Goal: Information Seeking & Learning: Compare options

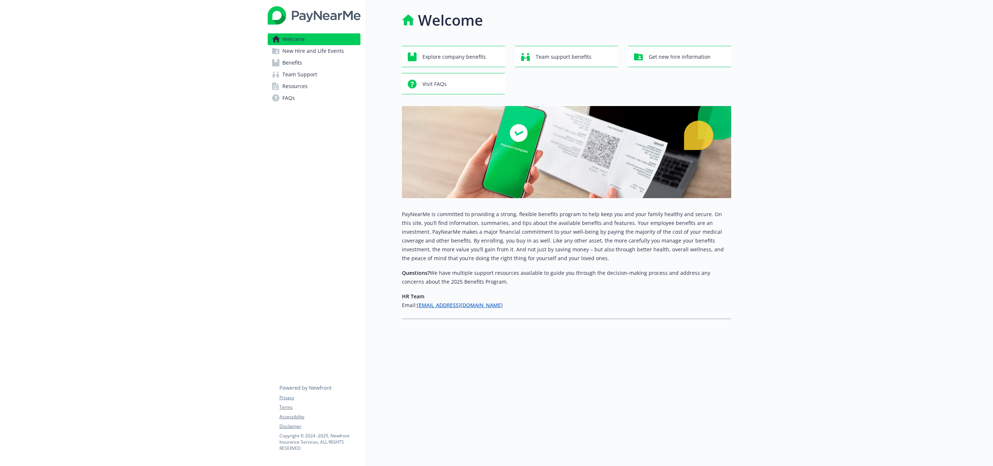
click at [302, 66] on span "Benefits" at bounding box center [292, 63] width 20 height 12
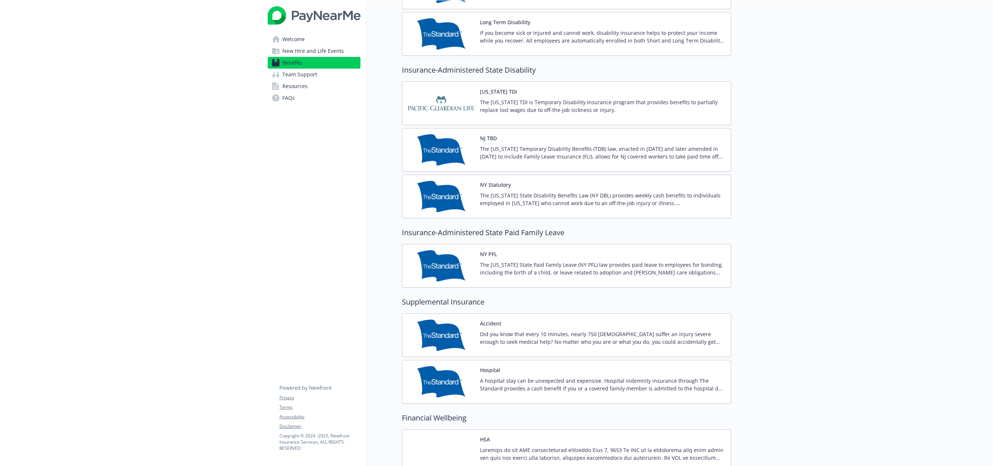
scroll to position [733, 0]
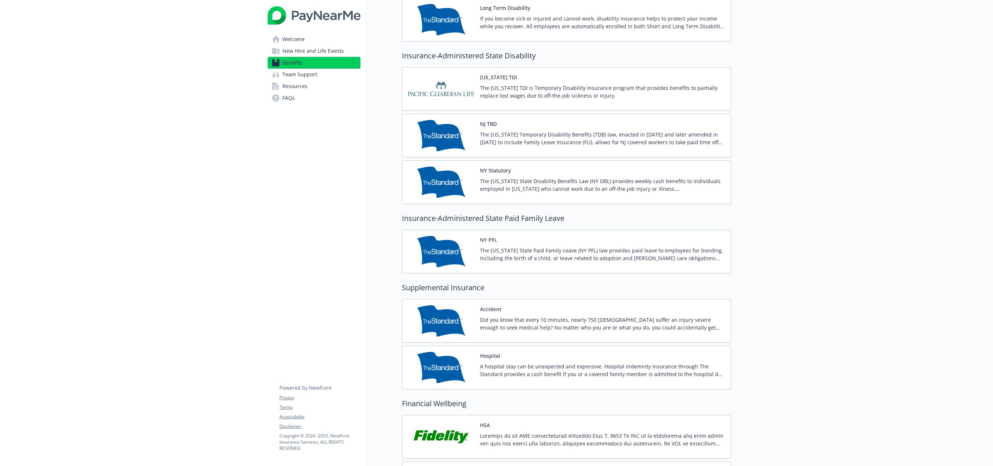
click at [496, 354] on button "Hospital" at bounding box center [490, 356] width 20 height 8
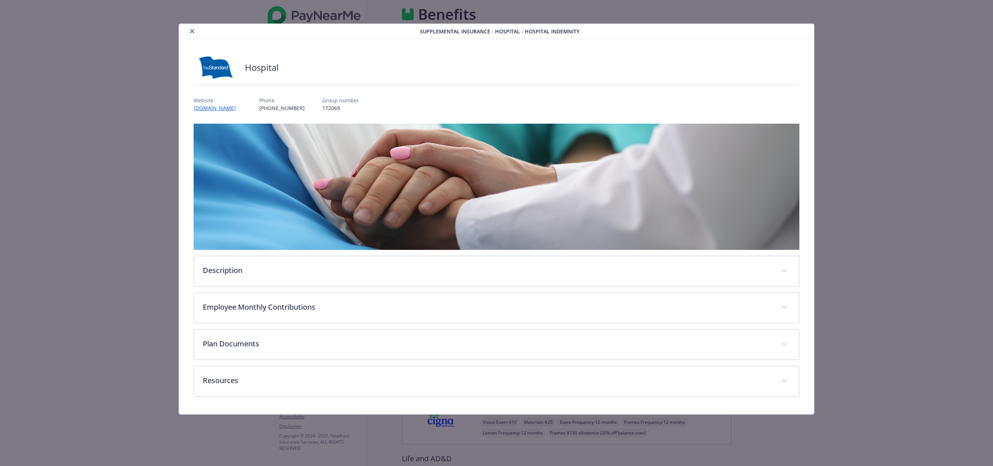
scroll to position [733, 0]
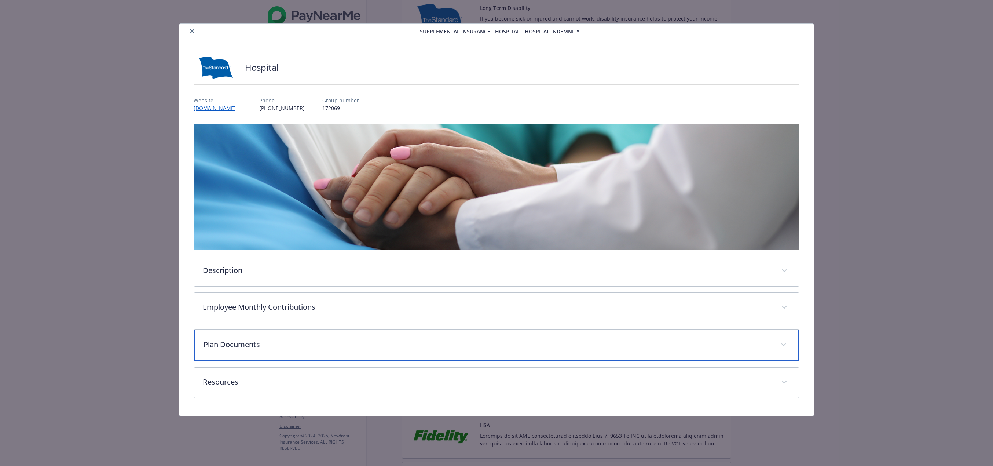
click at [270, 351] on div "Plan Documents" at bounding box center [496, 345] width 605 height 32
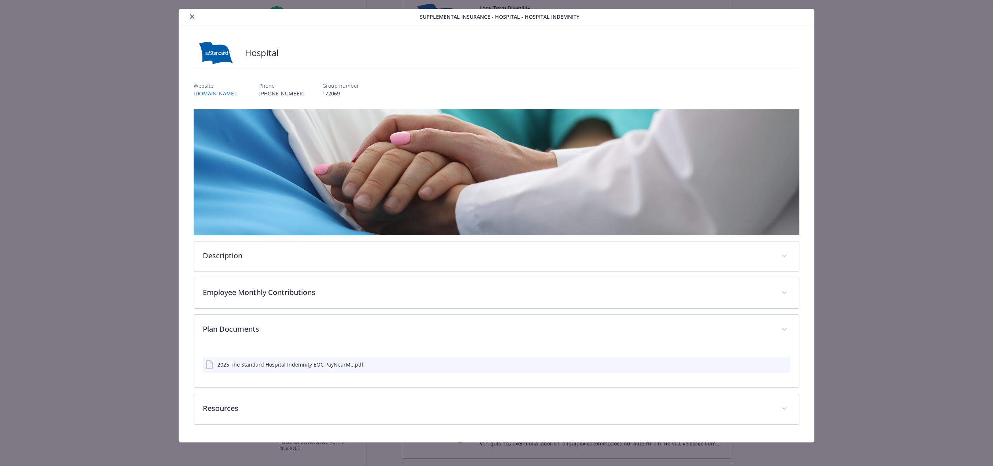
scroll to position [14, 0]
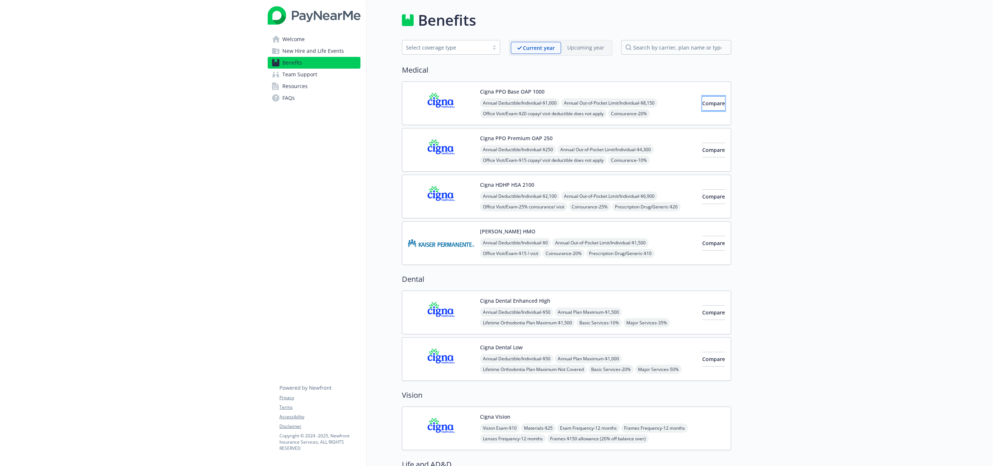
click at [702, 108] on button "Compare" at bounding box center [713, 103] width 23 height 15
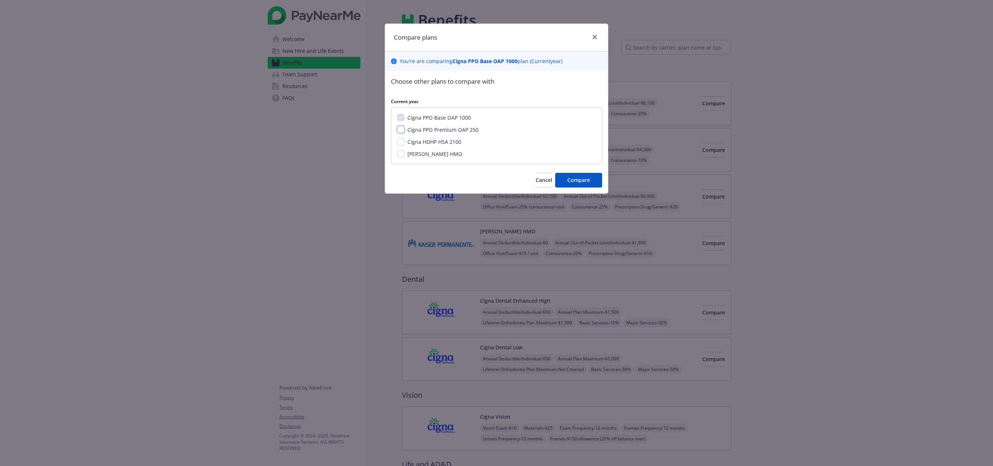
click at [399, 131] on input "Cigna PPO Premium OAP 250" at bounding box center [400, 129] width 7 height 7
checkbox input "true"
click at [400, 140] on input "Cigna HDHP HSA 2100" at bounding box center [400, 141] width 7 height 7
checkbox input "true"
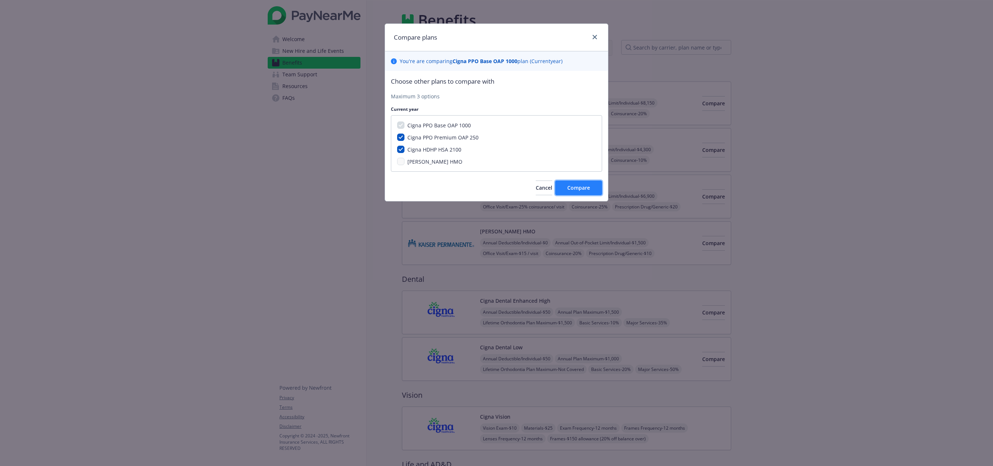
click at [576, 186] on span "Compare" at bounding box center [578, 187] width 23 height 7
